Goal: Find specific page/section: Find specific page/section

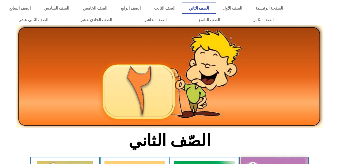
click at [339, 55] on icon at bounding box center [170, 60] width 340 height 29
click at [216, 8] on link "الصف الثاني" at bounding box center [199, 9] width 34 height 12
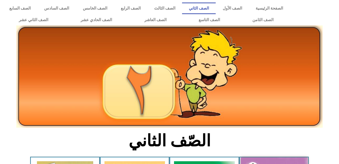
drag, startPoint x: 258, startPoint y: 157, endPoint x: 260, endPoint y: 163, distance: 6.6
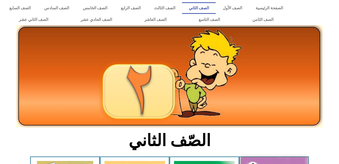
click at [212, 9] on link "الصف الثاني" at bounding box center [199, 8] width 34 height 12
